Goal: Task Accomplishment & Management: Complete application form

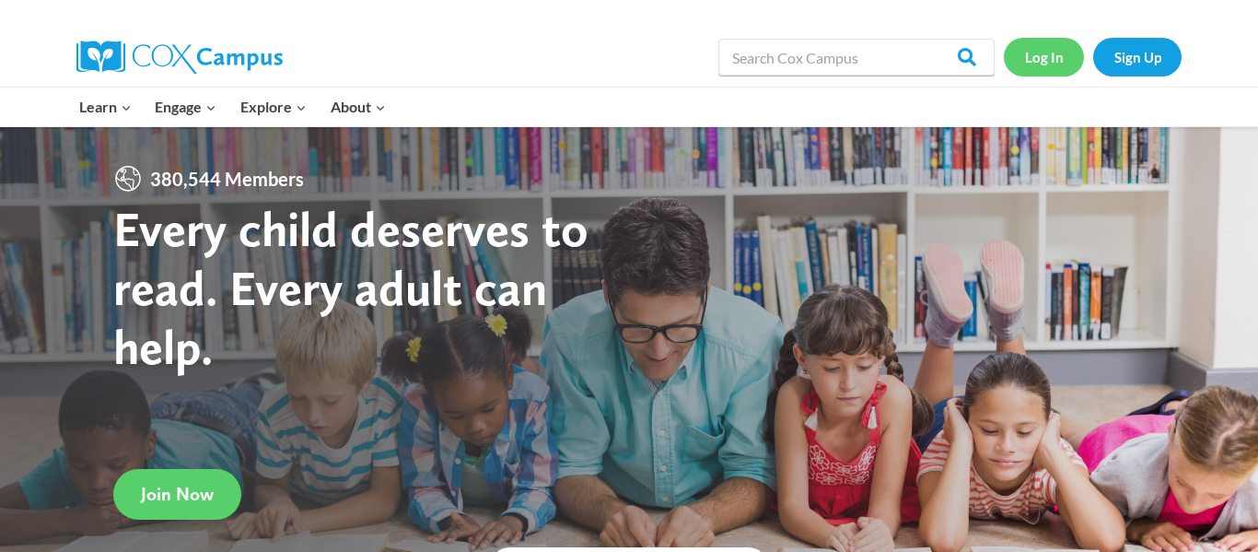
click at [1061, 46] on link "Log In" at bounding box center [1044, 57] width 80 height 38
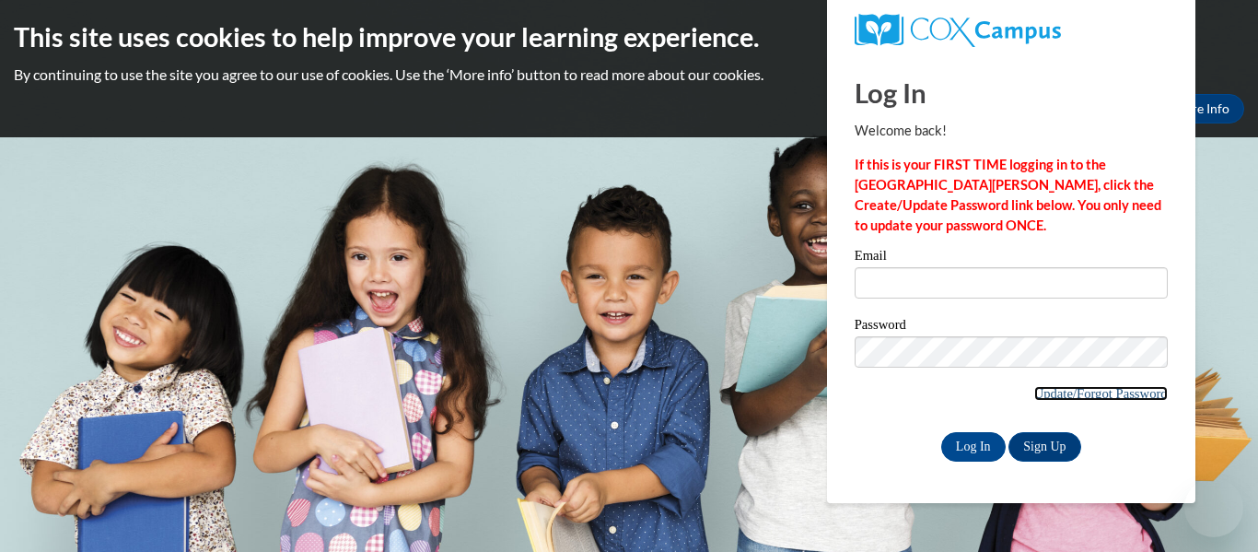
click at [1063, 395] on link "Update/Forgot Password" at bounding box center [1102, 393] width 134 height 15
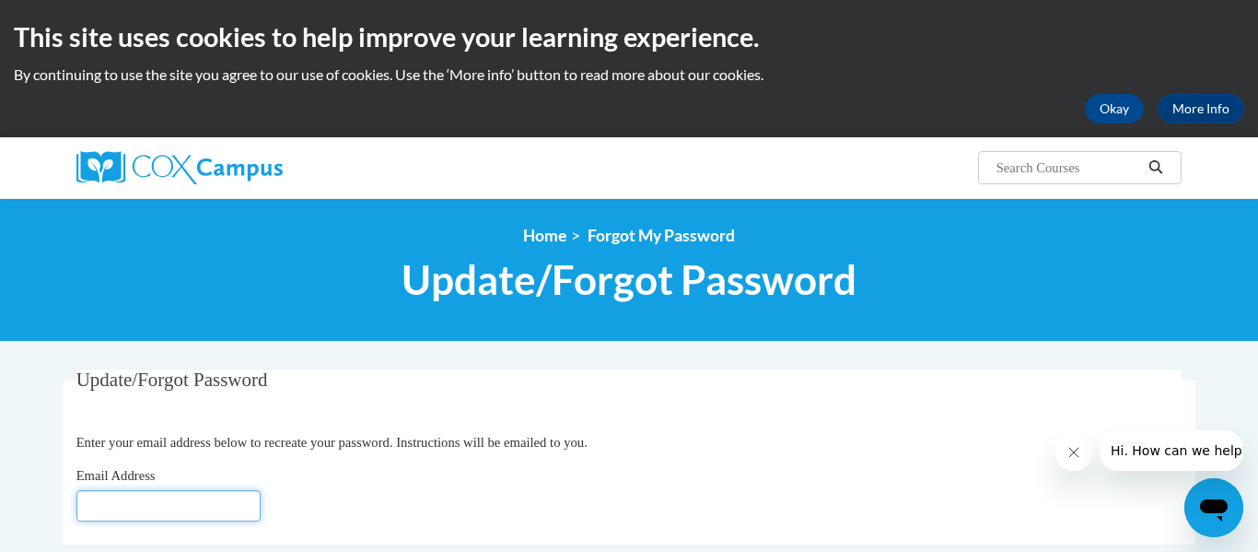
click at [201, 496] on input "Email Address" at bounding box center [168, 505] width 184 height 31
type input "t_waltmire@vwcs.net"
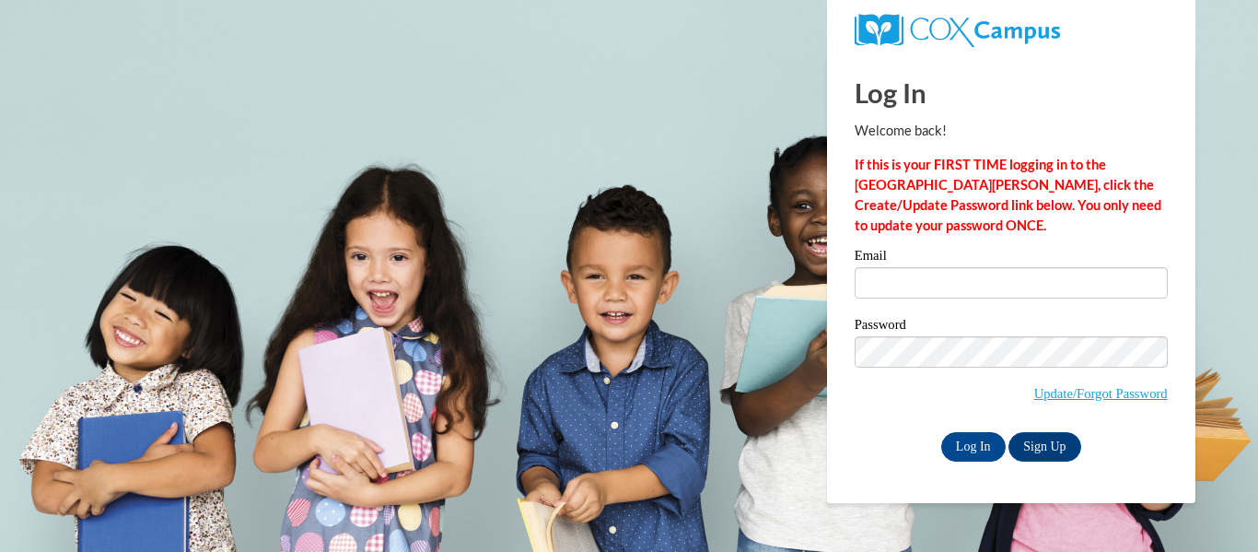
click at [924, 291] on input "Email" at bounding box center [1011, 282] width 313 height 31
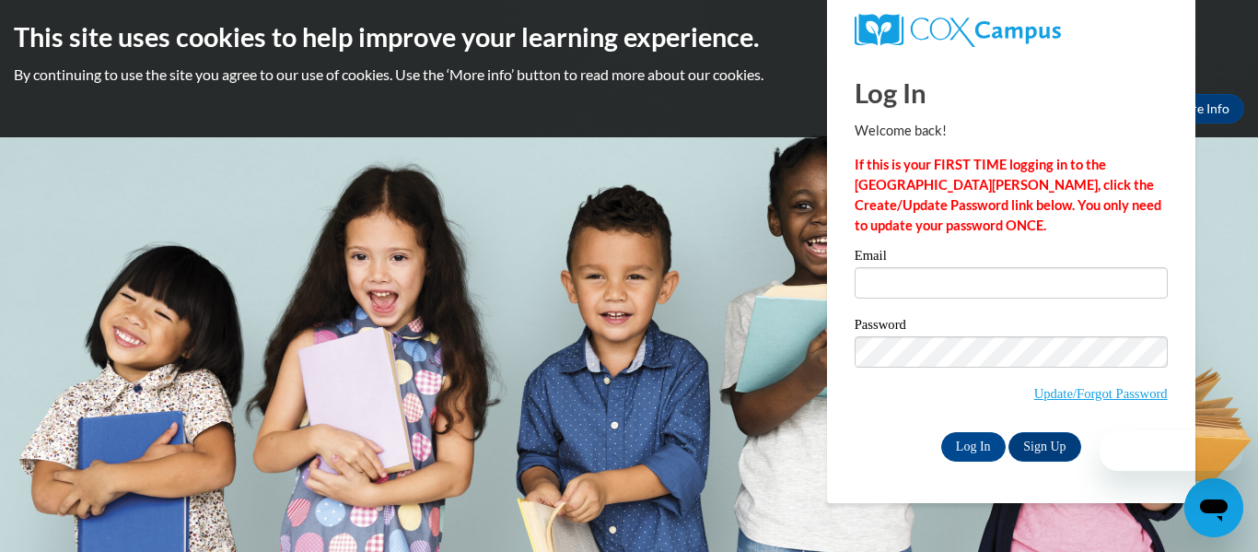
click at [924, 291] on input "Email" at bounding box center [1011, 282] width 313 height 31
type input "[EMAIL_ADDRESS][DOMAIN_NAME]"
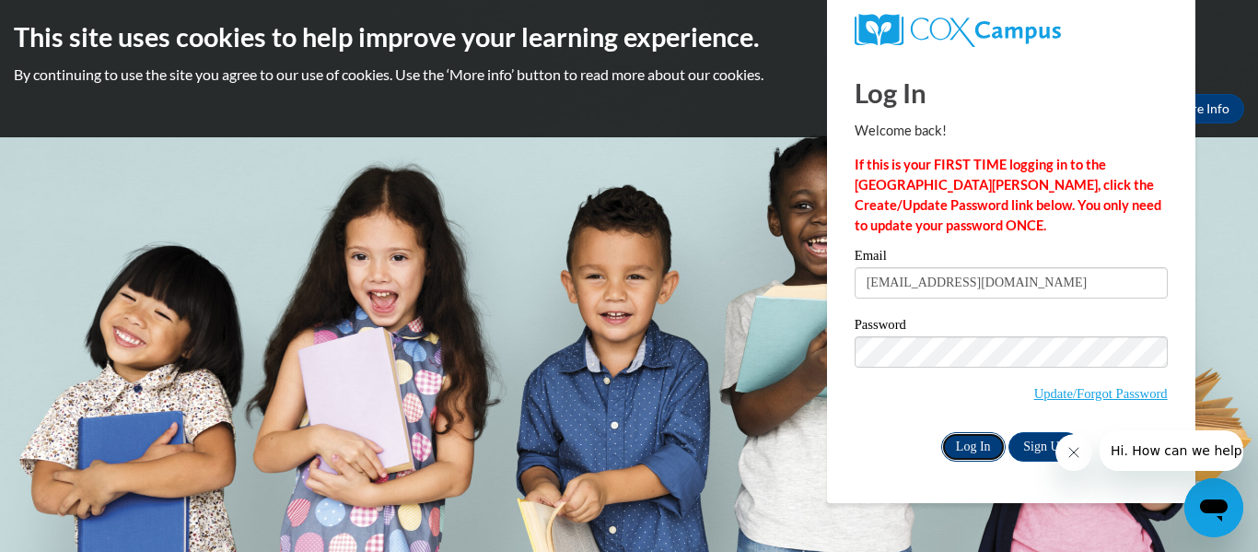
click at [968, 446] on input "Log In" at bounding box center [973, 446] width 64 height 29
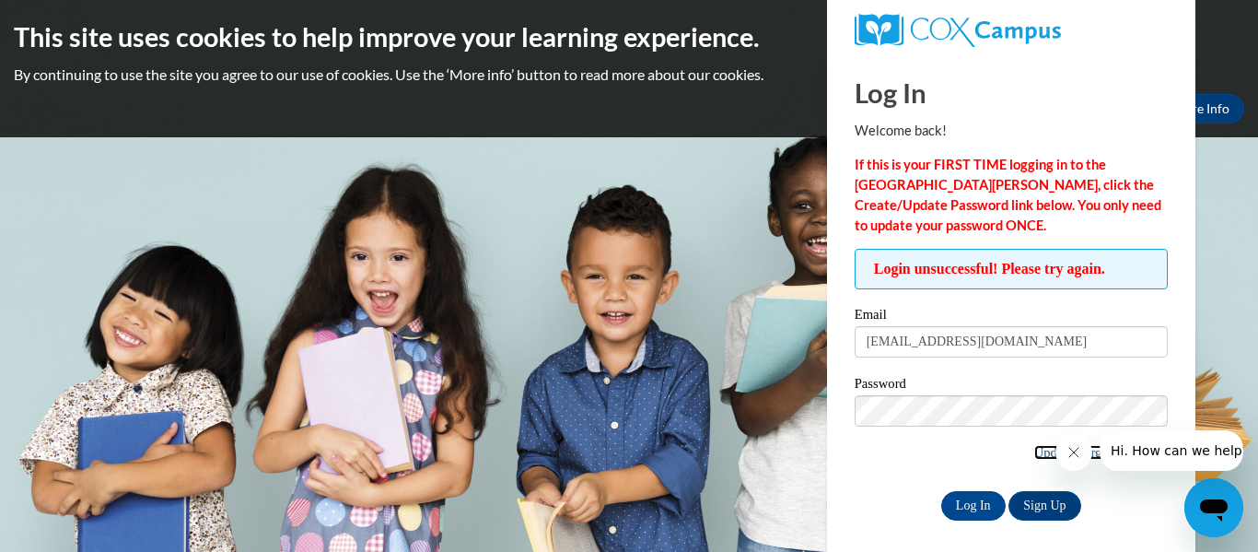
click at [1042, 456] on link "Update/Forgot Password" at bounding box center [1102, 452] width 134 height 15
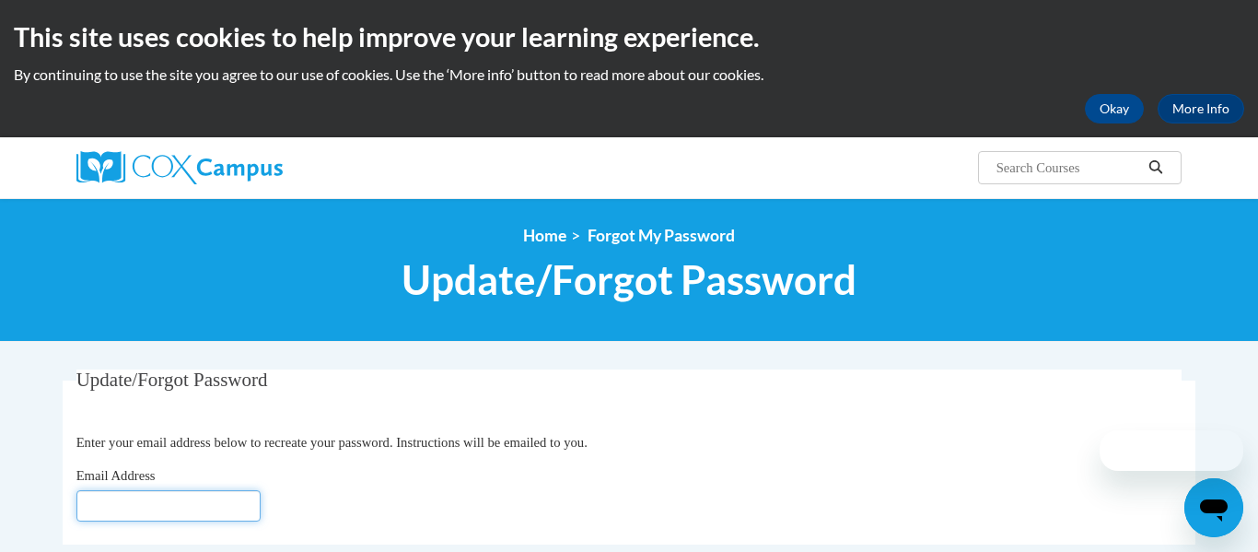
click at [163, 506] on input "Email Address" at bounding box center [168, 505] width 184 height 31
type input "[EMAIL_ADDRESS][DOMAIN_NAME]"
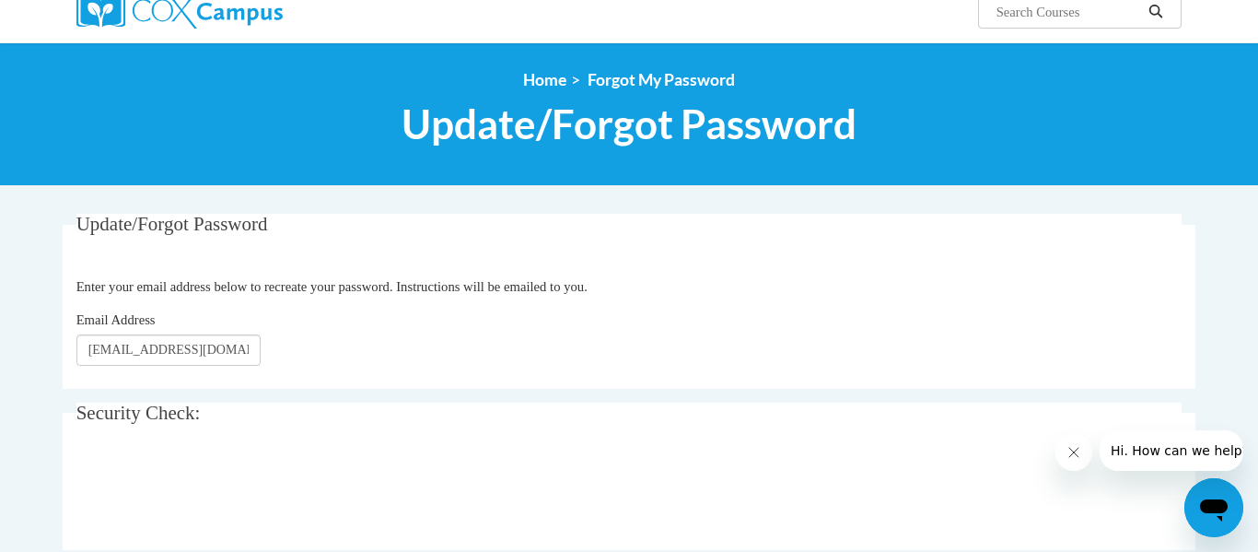
scroll to position [295, 0]
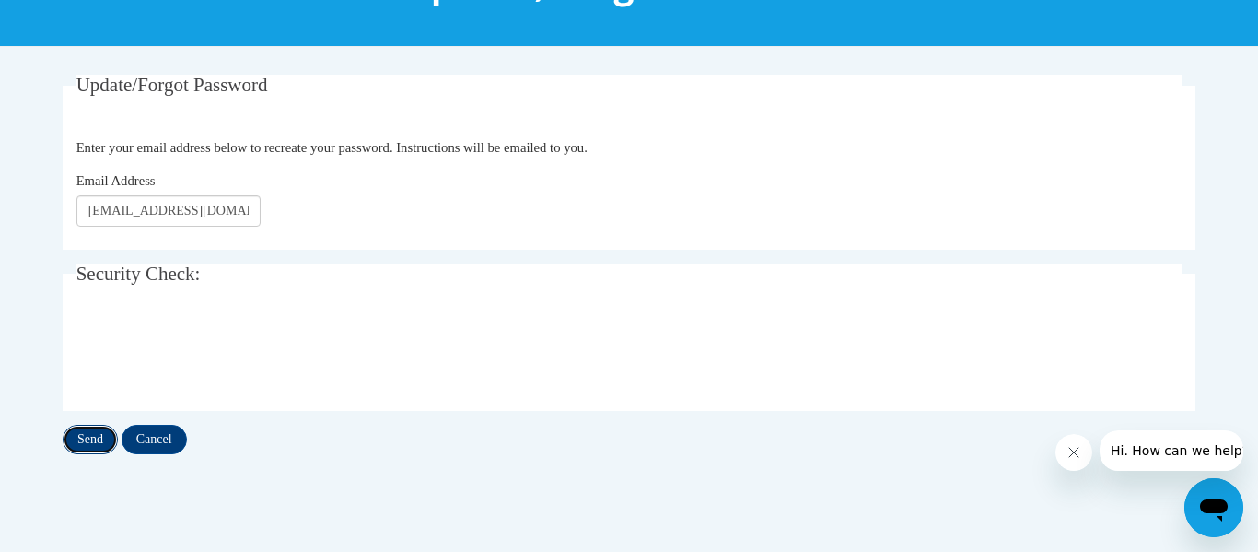
click at [89, 439] on input "Send" at bounding box center [90, 439] width 55 height 29
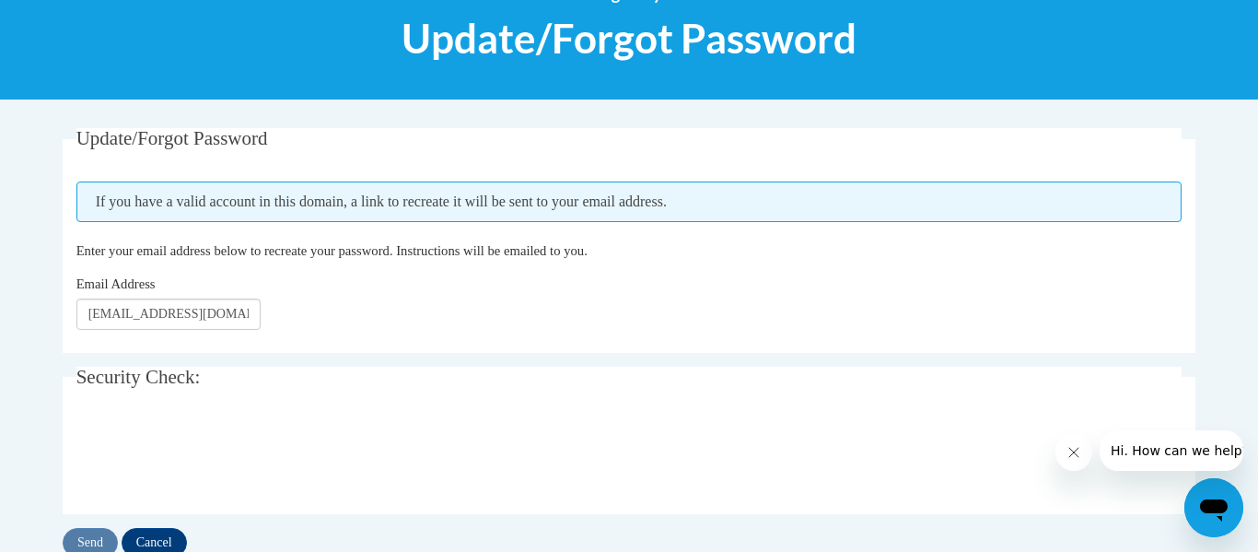
scroll to position [258, 0]
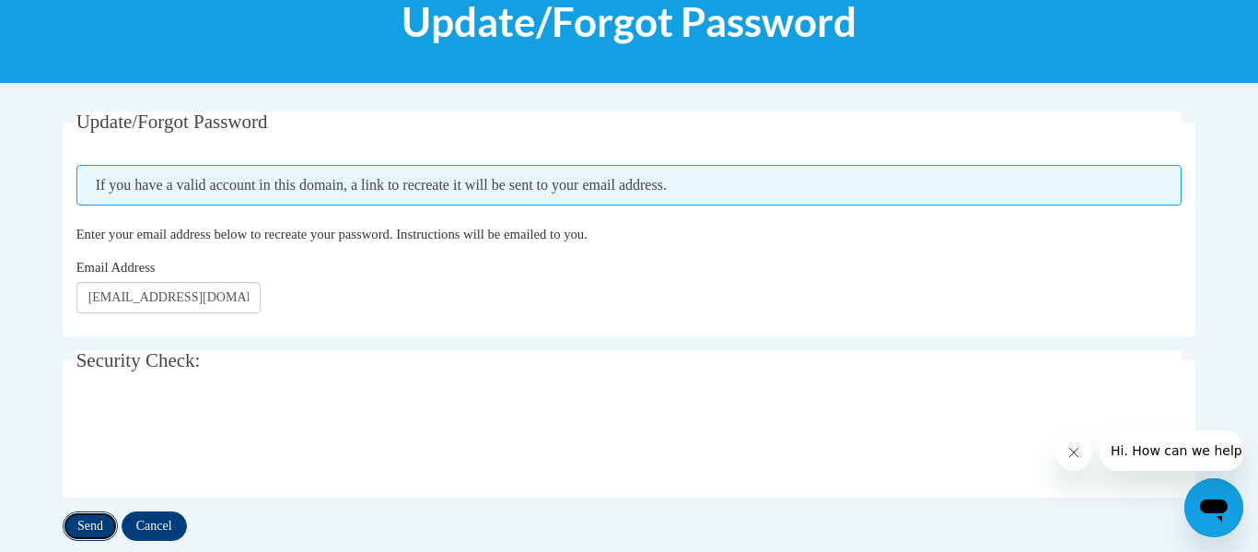
click at [90, 521] on input "Send" at bounding box center [90, 525] width 55 height 29
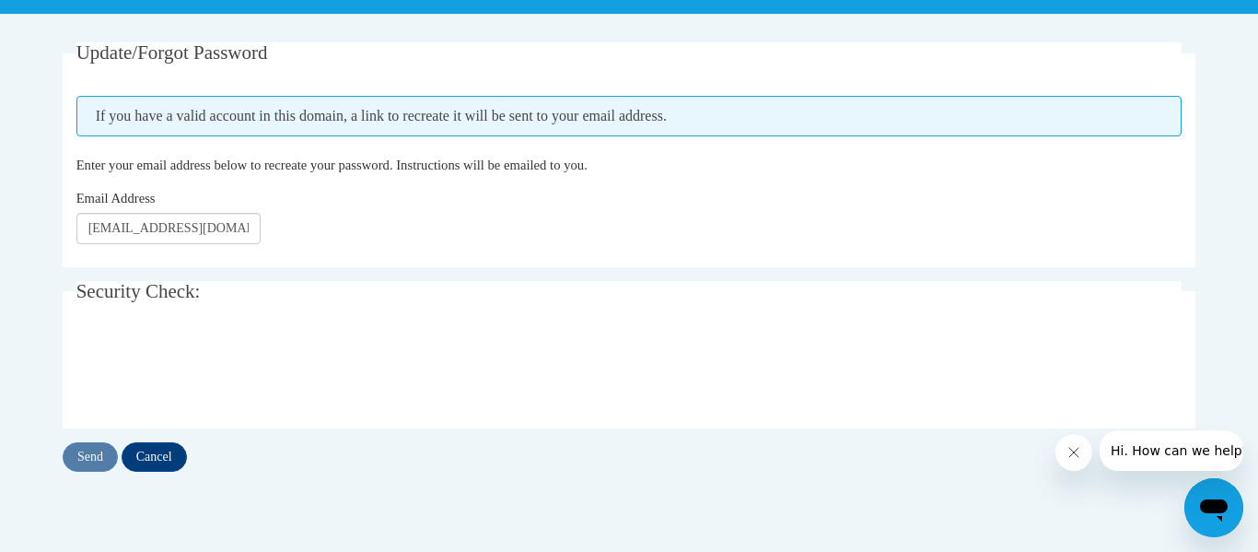
scroll to position [368, 0]
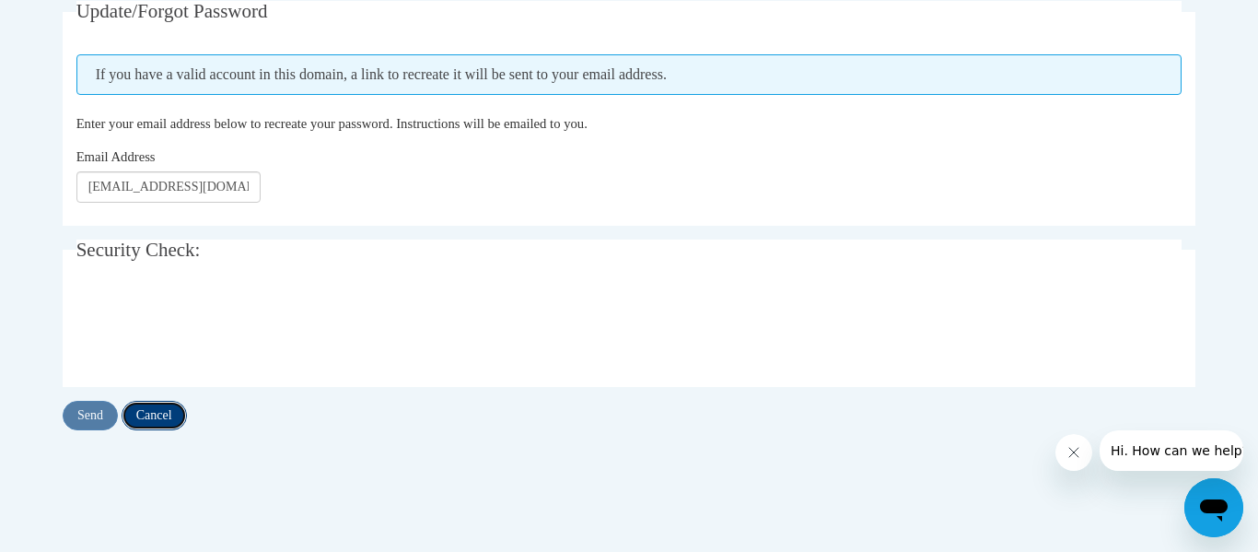
click at [149, 417] on input "Cancel" at bounding box center [154, 415] width 65 height 29
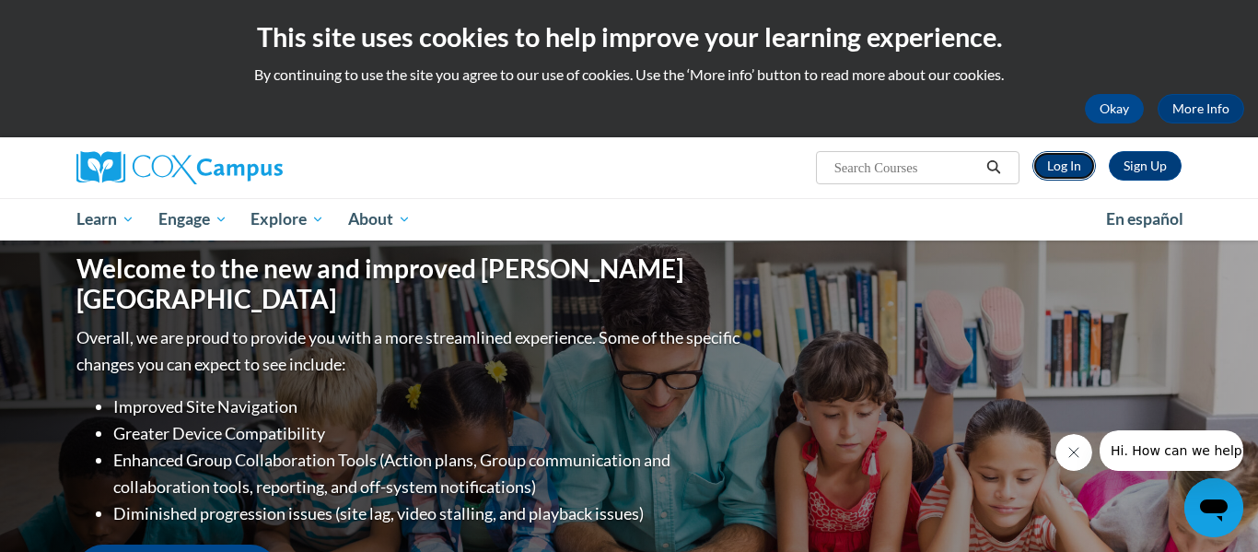
click at [1066, 164] on link "Log In" at bounding box center [1065, 165] width 64 height 29
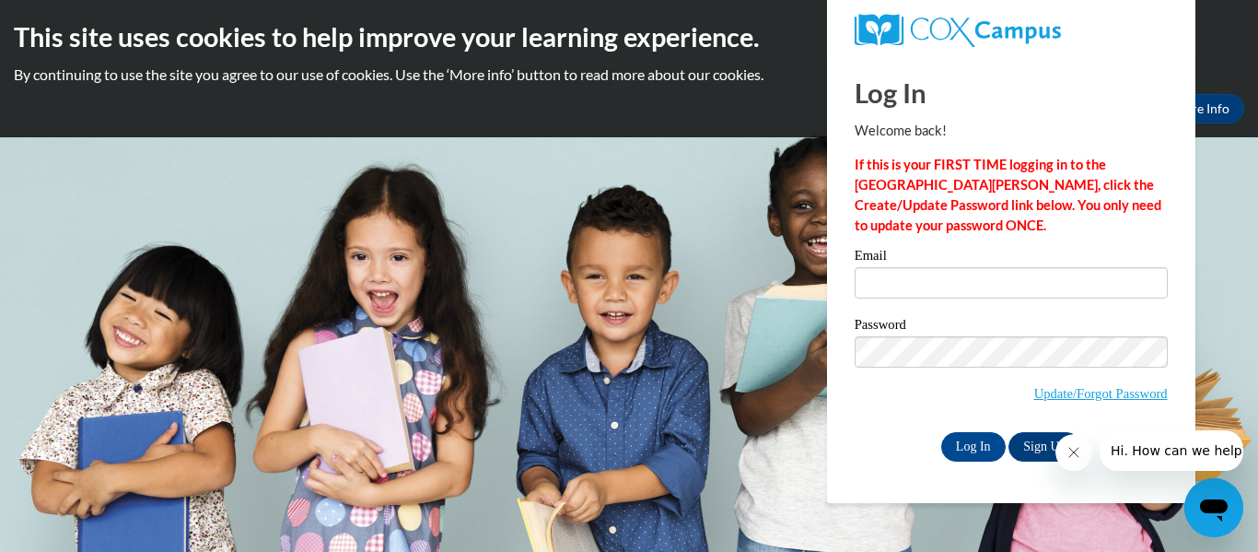
click at [996, 263] on label "Email" at bounding box center [1011, 258] width 313 height 18
click at [996, 267] on input "Email" at bounding box center [1011, 282] width 313 height 31
type input "[EMAIL_ADDRESS][DOMAIN_NAME]"
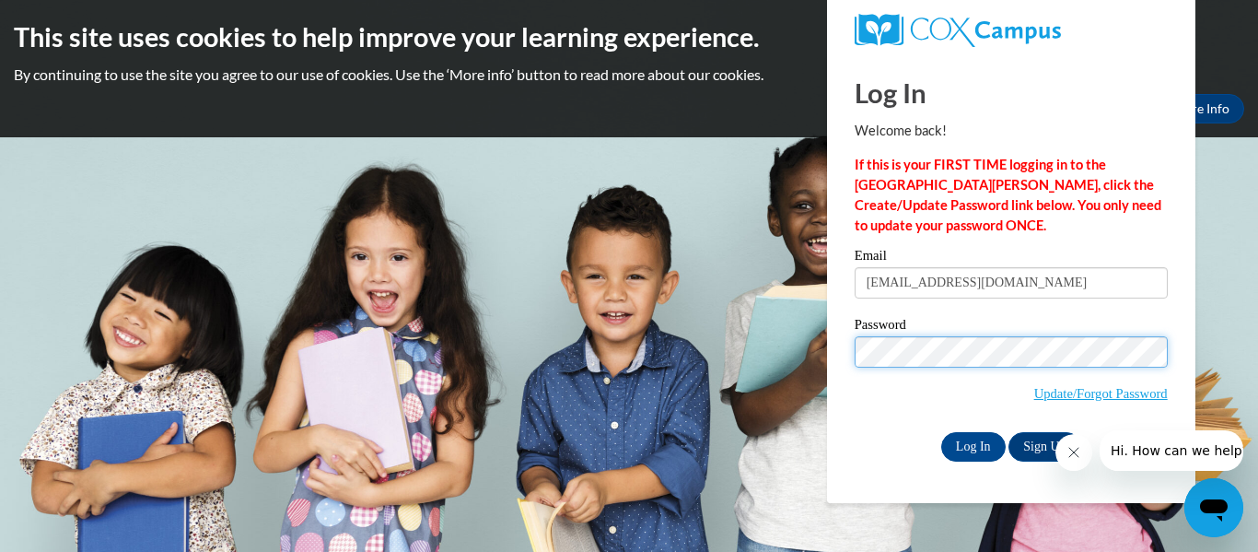
click at [941, 432] on input "Log In" at bounding box center [973, 446] width 64 height 29
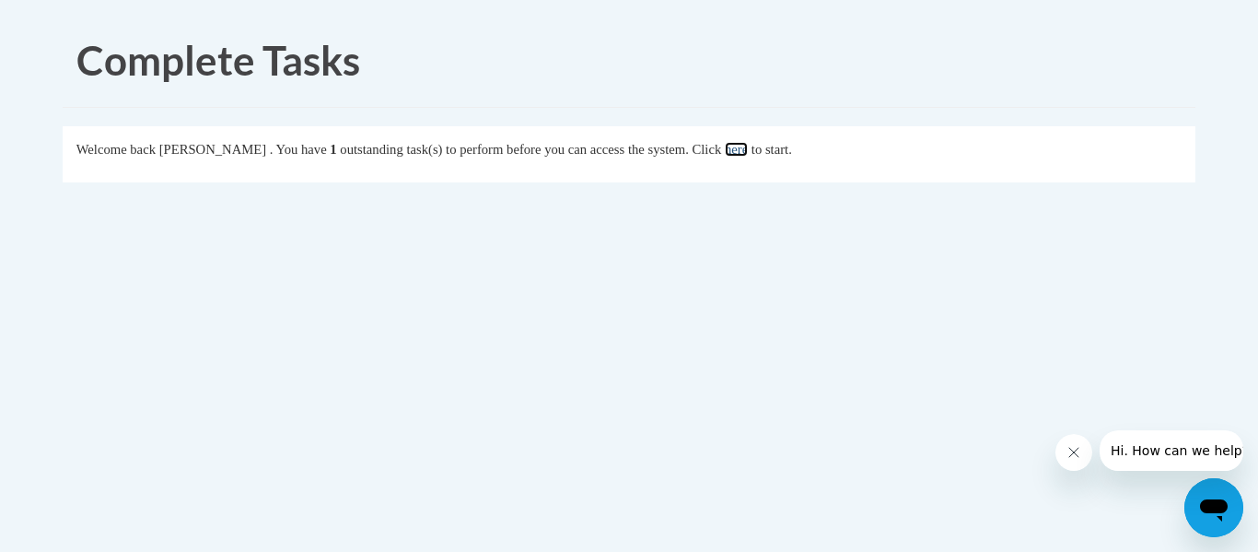
click at [748, 156] on link "here" at bounding box center [736, 149] width 23 height 15
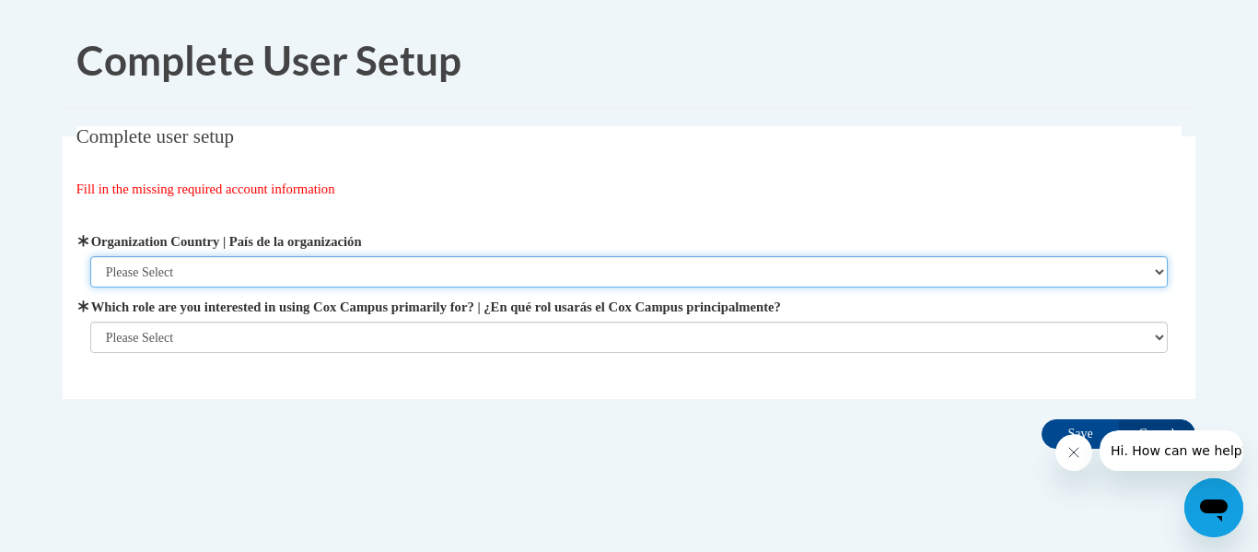
click at [1143, 281] on select "Please Select United States | Estados Unidos Outside of the United States | Fue…" at bounding box center [629, 271] width 1079 height 31
select select "ad49bcad-a171-4b2e-b99c-48b446064914"
click at [90, 256] on select "Please Select United States | Estados Unidos Outside of the United States | Fue…" at bounding box center [629, 271] width 1079 height 31
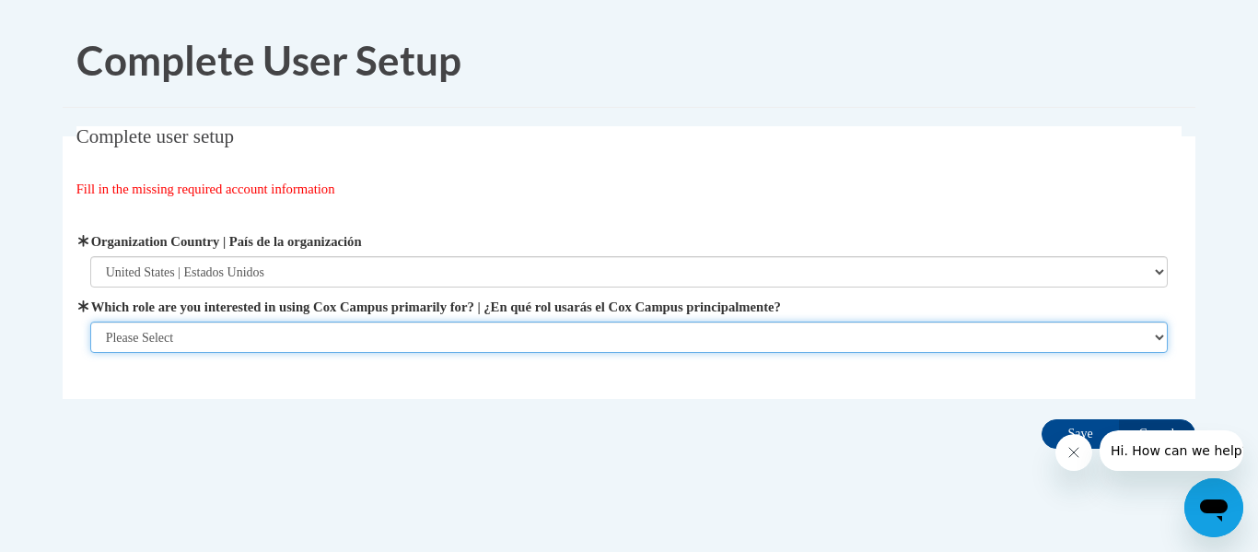
click at [1143, 336] on select "Please Select College/University | Colegio/Universidad Community/Nonprofit Part…" at bounding box center [629, 337] width 1079 height 31
select select "fbf2d438-af2f-41f8-98f1-81c410e29de3"
click at [90, 322] on select "Please Select College/University | Colegio/Universidad Community/Nonprofit Part…" at bounding box center [629, 337] width 1079 height 31
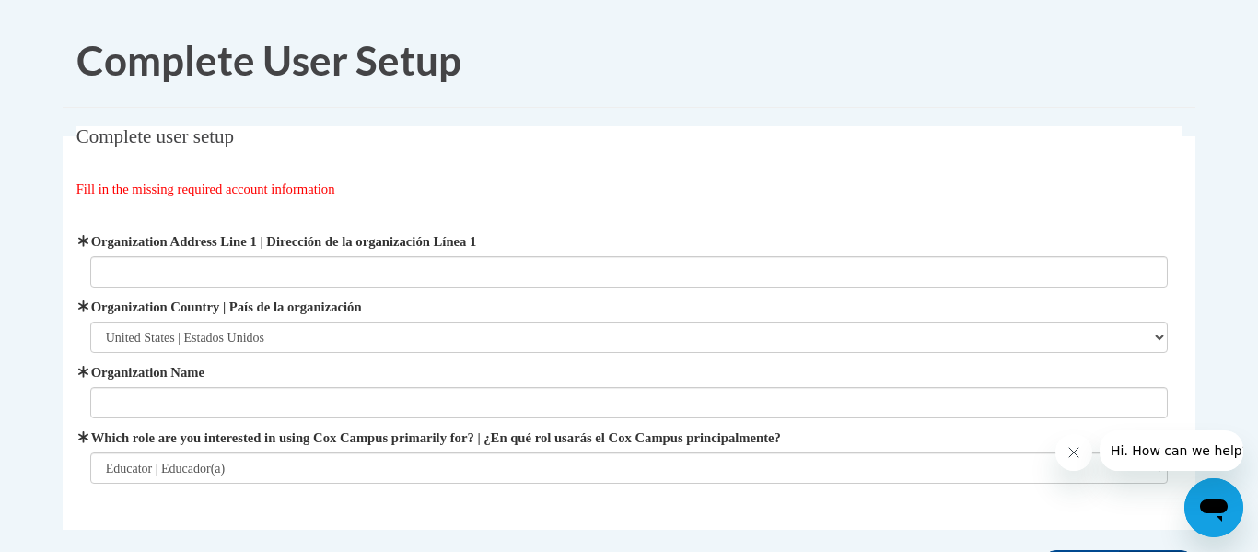
click at [914, 377] on label "Organization Name" at bounding box center [629, 372] width 1079 height 20
click at [914, 387] on input "Organization Name" at bounding box center [629, 402] width 1079 height 31
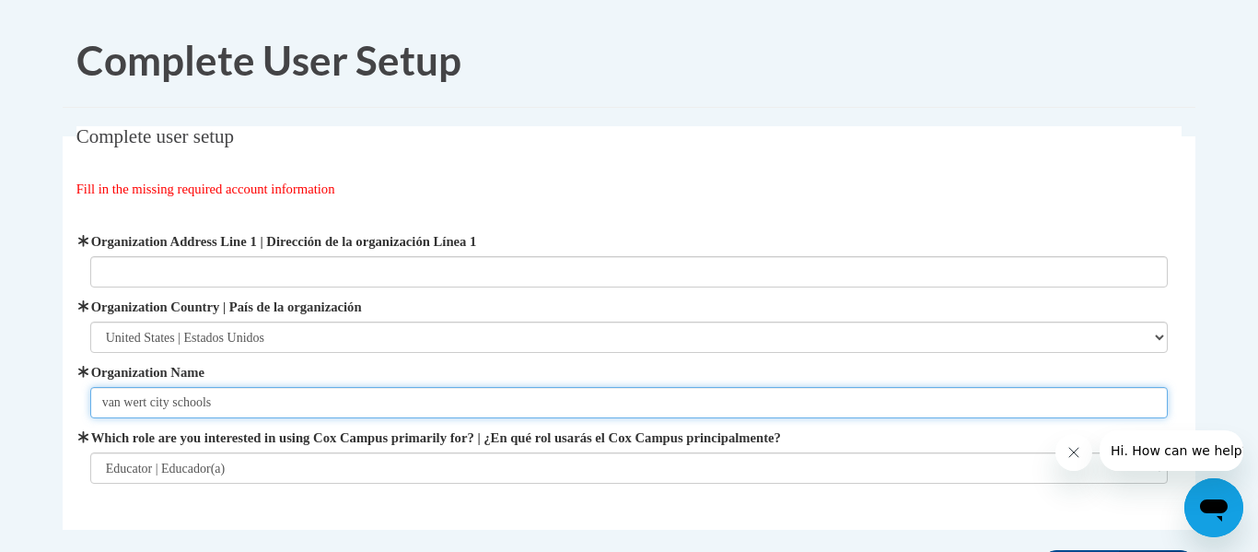
type input "van wert city schools"
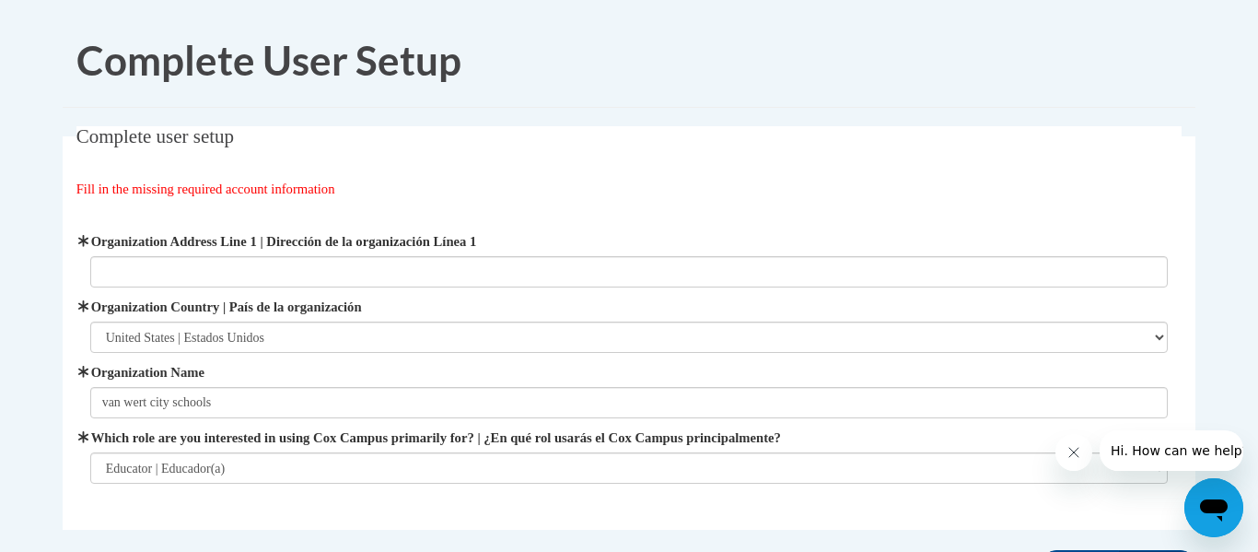
click at [1235, 344] on body "Complete User Setup Complete user setup Fill in the missing required account in…" at bounding box center [629, 355] width 1258 height 710
click at [1226, 345] on body "Complete User Setup Complete user setup Fill in the missing required account in…" at bounding box center [629, 355] width 1258 height 710
click at [1213, 381] on body "Complete User Setup Complete user setup Fill in the missing required account in…" at bounding box center [629, 355] width 1258 height 710
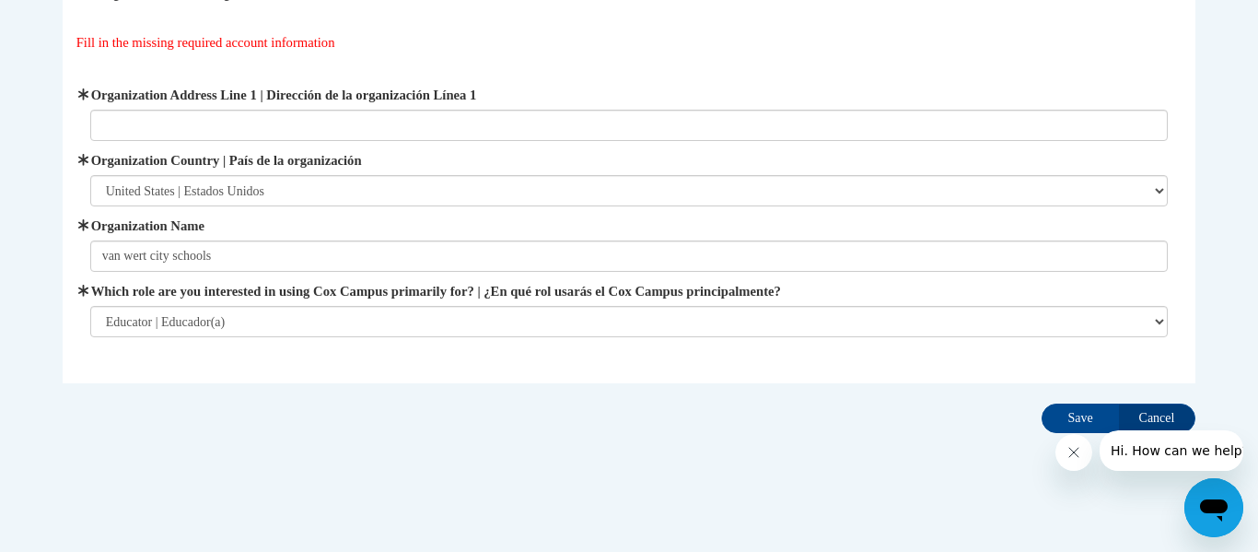
scroll to position [147, 0]
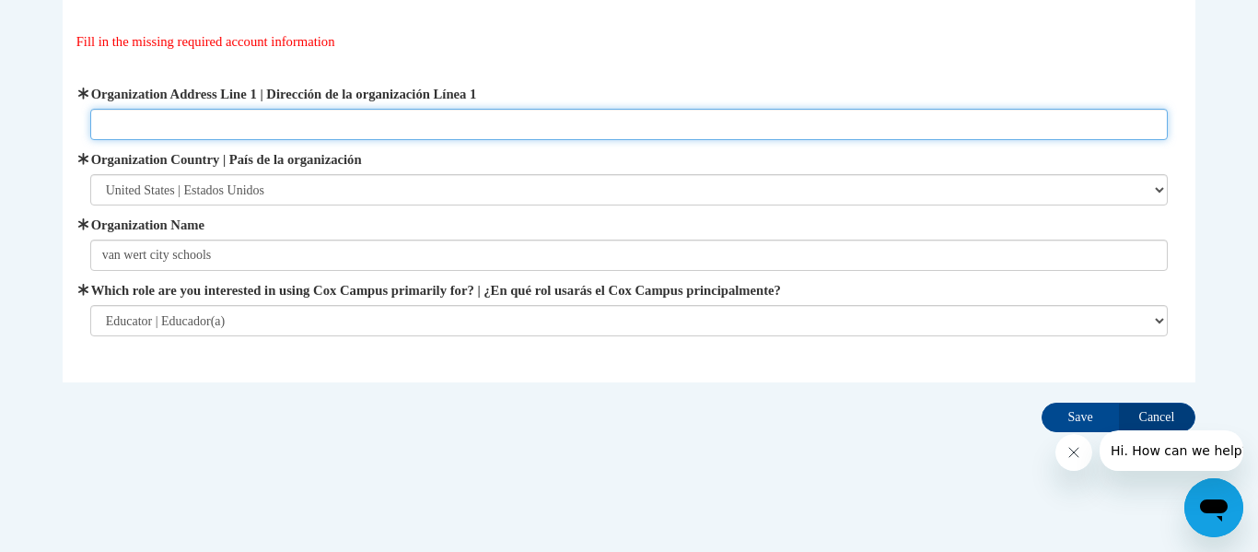
click at [817, 115] on input "Organization Address Line 1 | Dirección de la organización Línea 1" at bounding box center [629, 124] width 1079 height 31
type input "1123 buckeye drive"
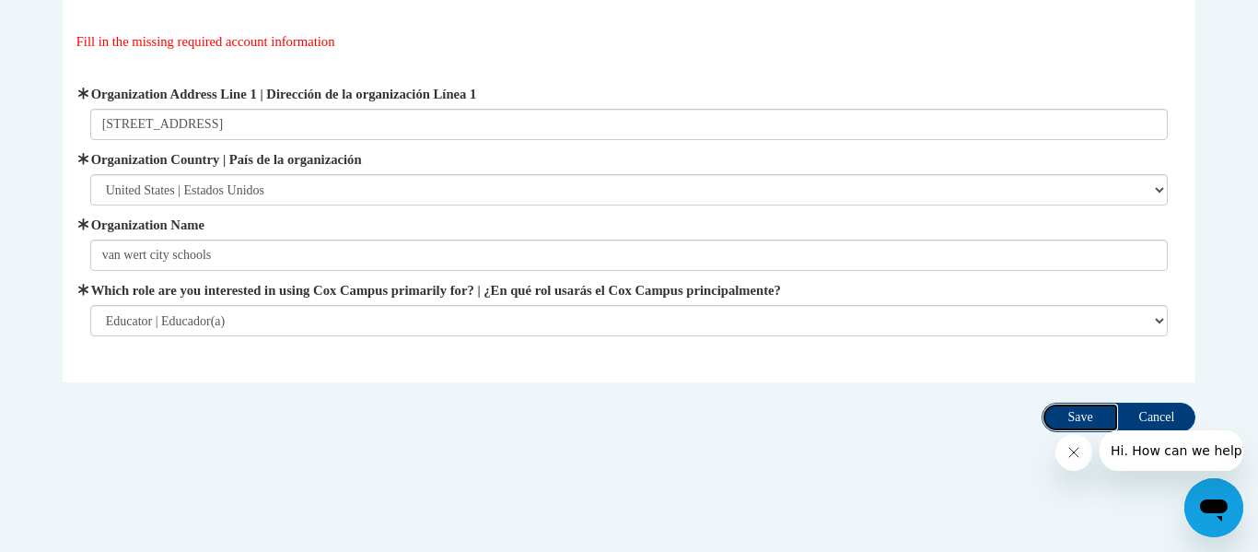
click at [1073, 410] on input "Save" at bounding box center [1080, 417] width 77 height 29
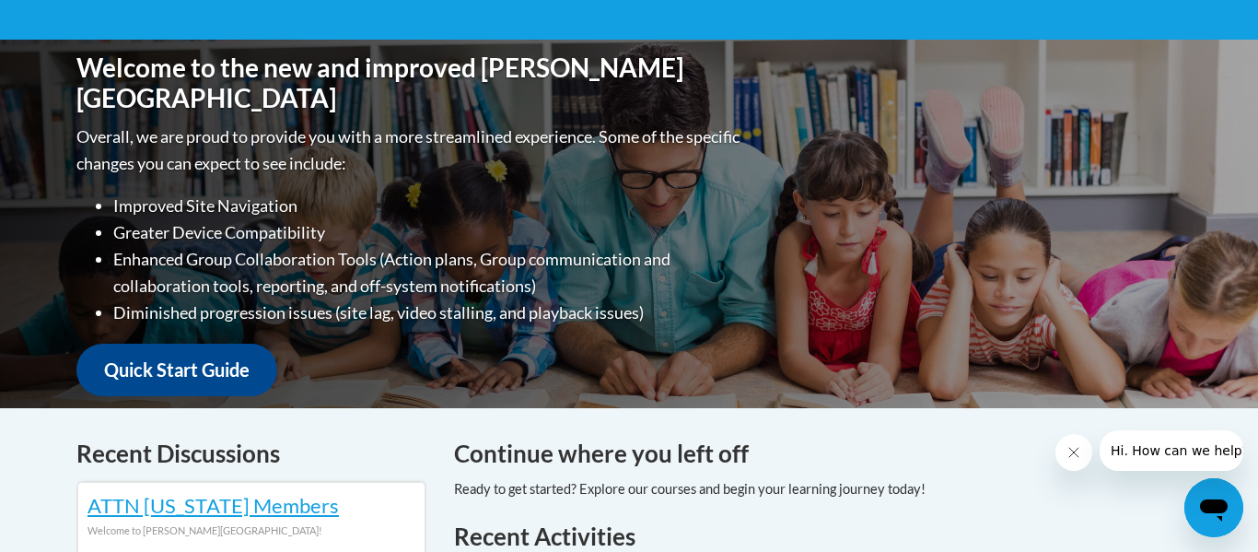
scroll to position [516, 0]
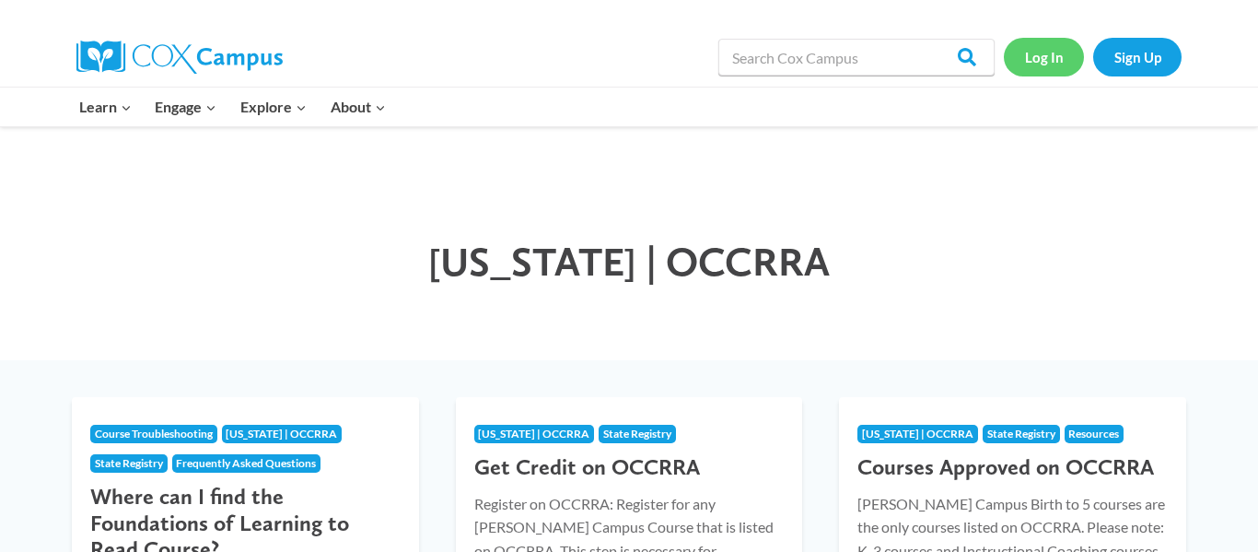
click at [1041, 66] on link "Log In" at bounding box center [1044, 57] width 80 height 38
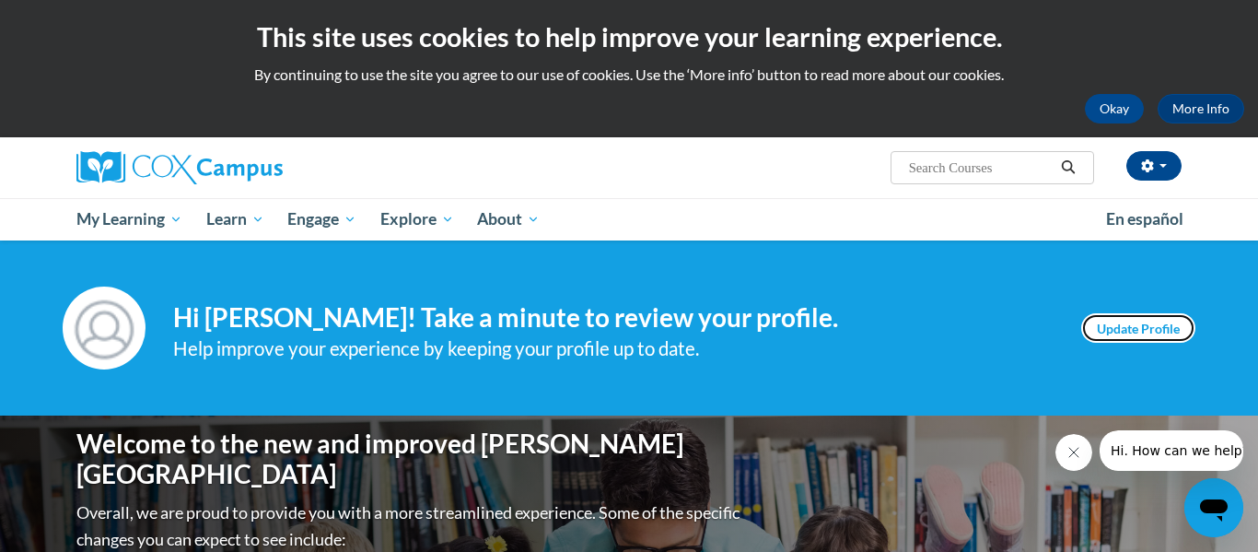
click at [1154, 331] on link "Update Profile" at bounding box center [1138, 327] width 114 height 29
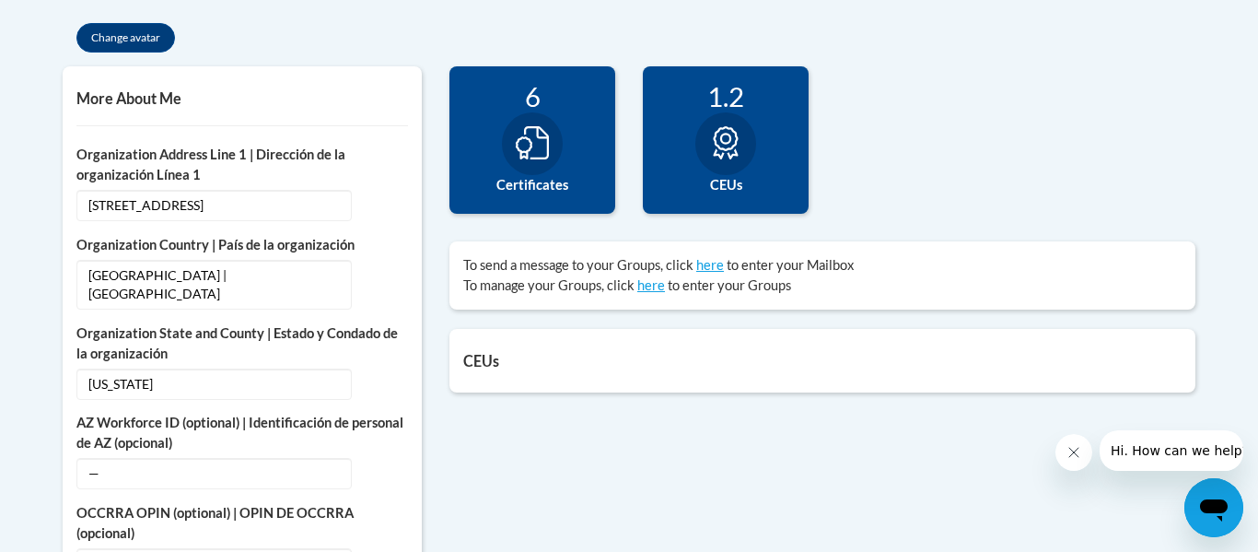
scroll to position [663, 0]
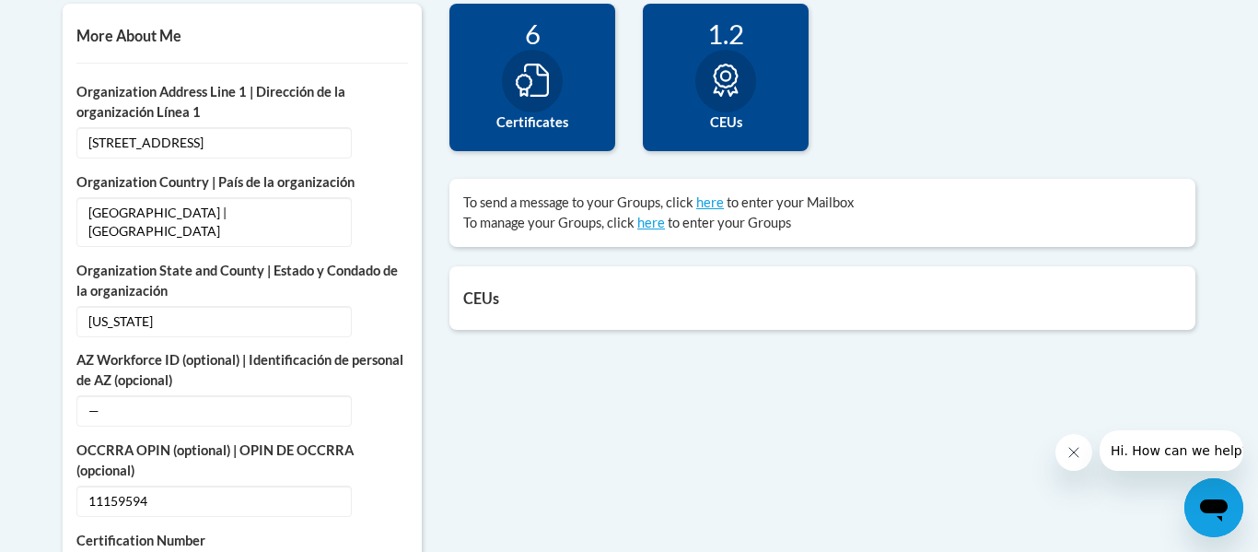
click at [713, 86] on icon at bounding box center [725, 80] width 33 height 33
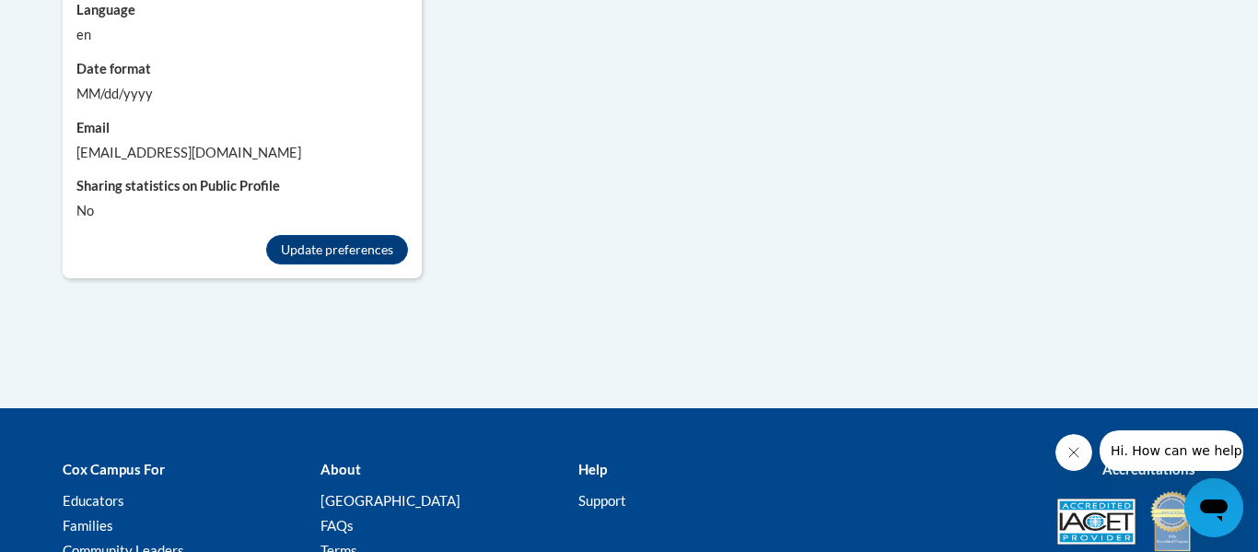
scroll to position [1953, 0]
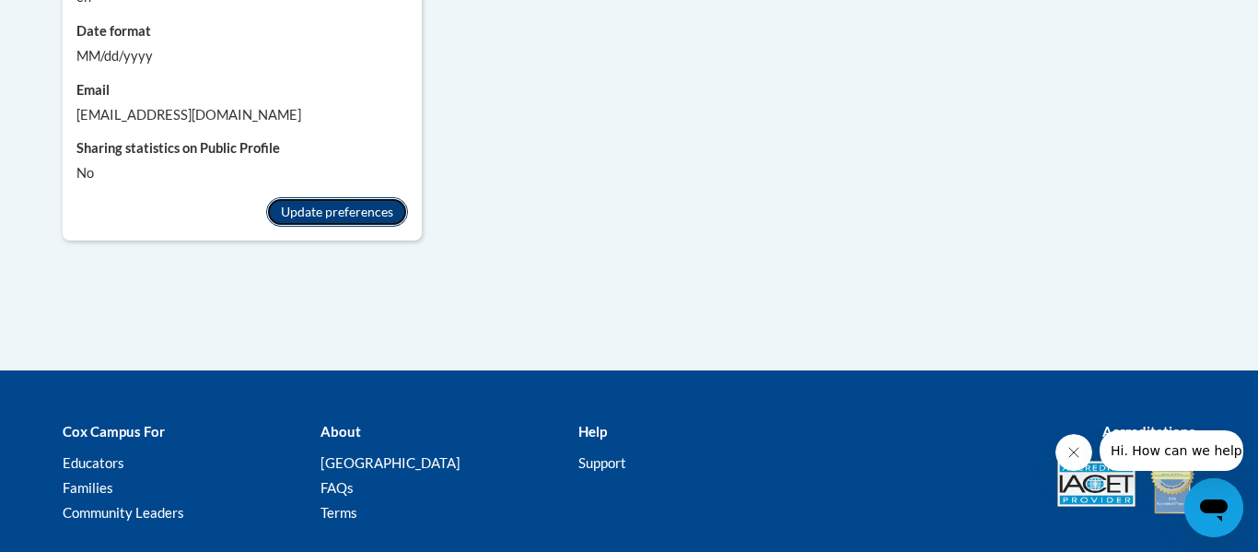
click at [298, 202] on button "Update preferences" at bounding box center [337, 211] width 142 height 29
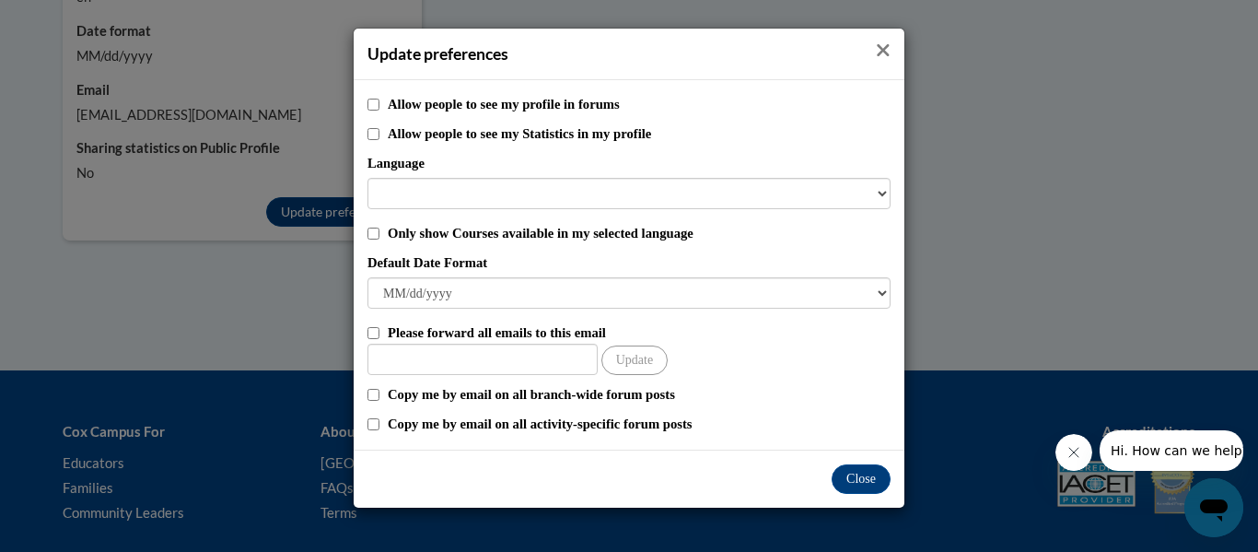
click at [882, 55] on icon "Close" at bounding box center [883, 50] width 15 height 19
